Goal: Information Seeking & Learning: Find specific fact

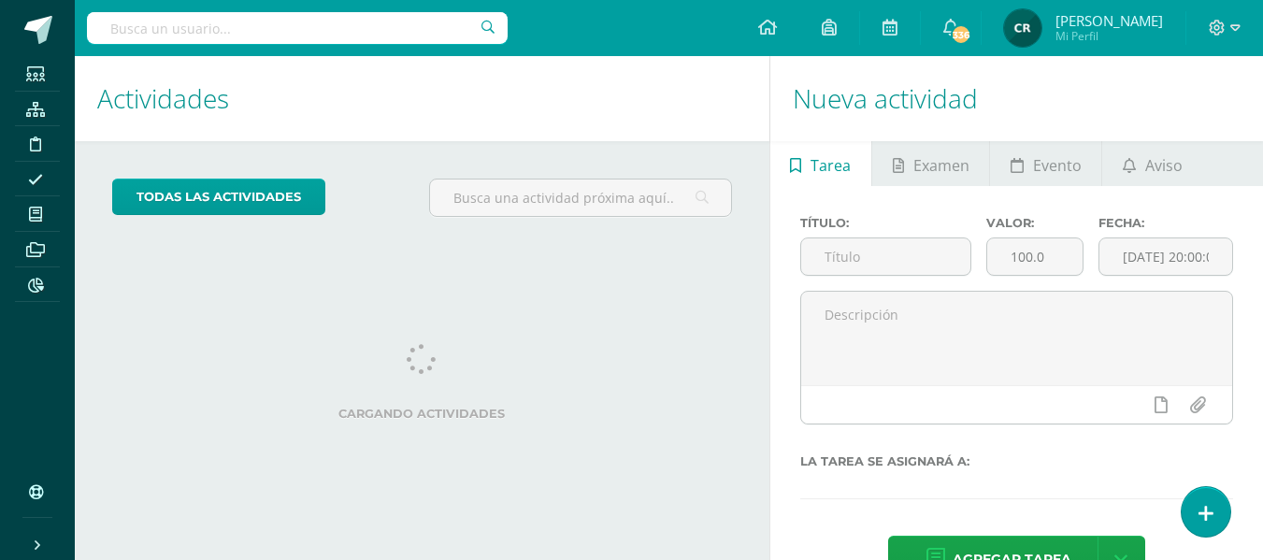
click at [434, 29] on input "text" at bounding box center [297, 28] width 421 height 32
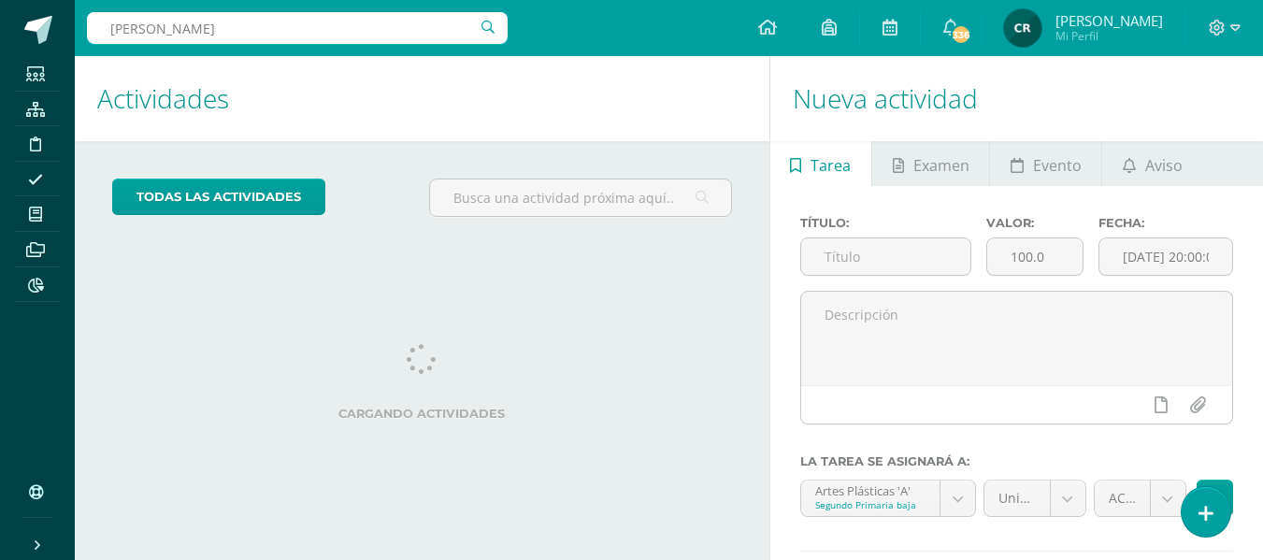
type input "[PERSON_NAME]"
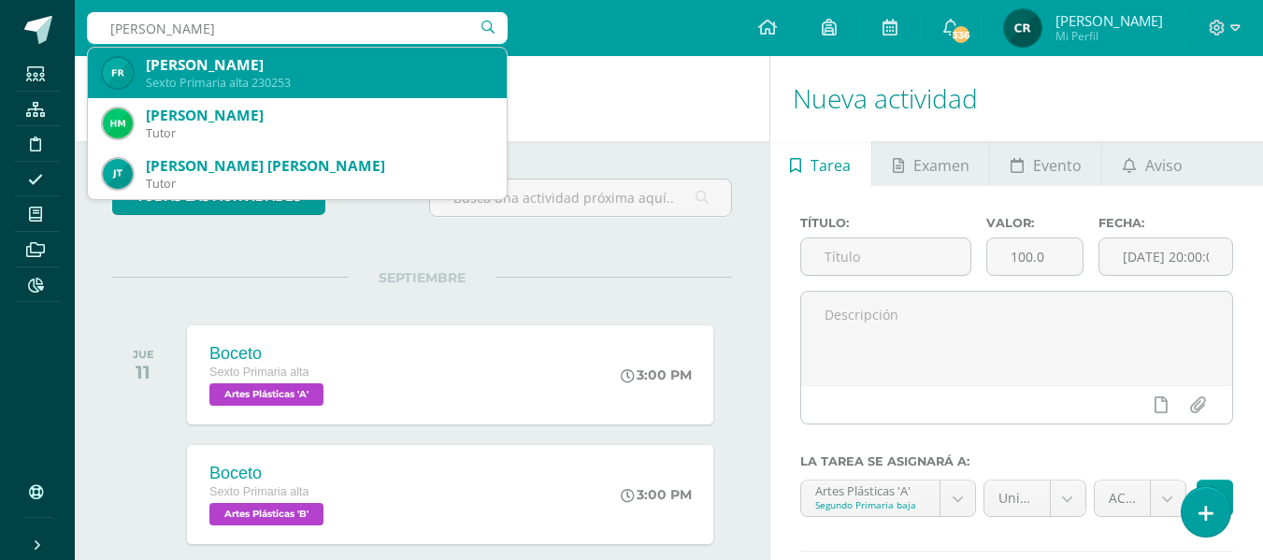
click at [349, 87] on div "Sexto Primaria alta 230253" at bounding box center [319, 83] width 346 height 16
click at [349, 87] on h1 "Actividades" at bounding box center [422, 98] width 650 height 85
